Goal: Find specific page/section: Find specific page/section

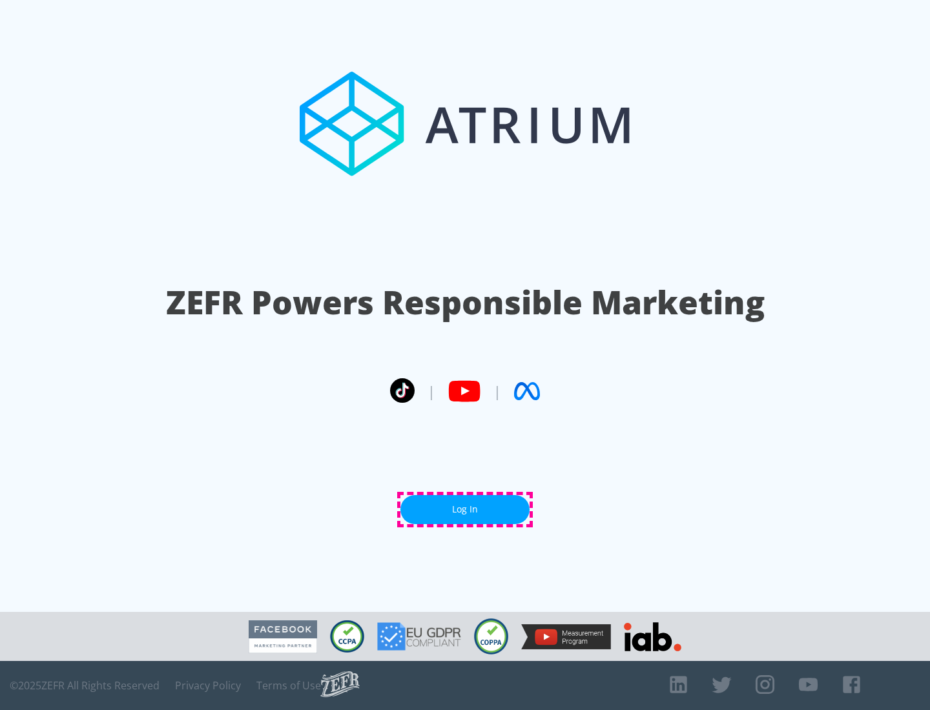
click at [465, 509] on link "Log In" at bounding box center [464, 509] width 129 height 29
